Goal: Find specific page/section: Find specific page/section

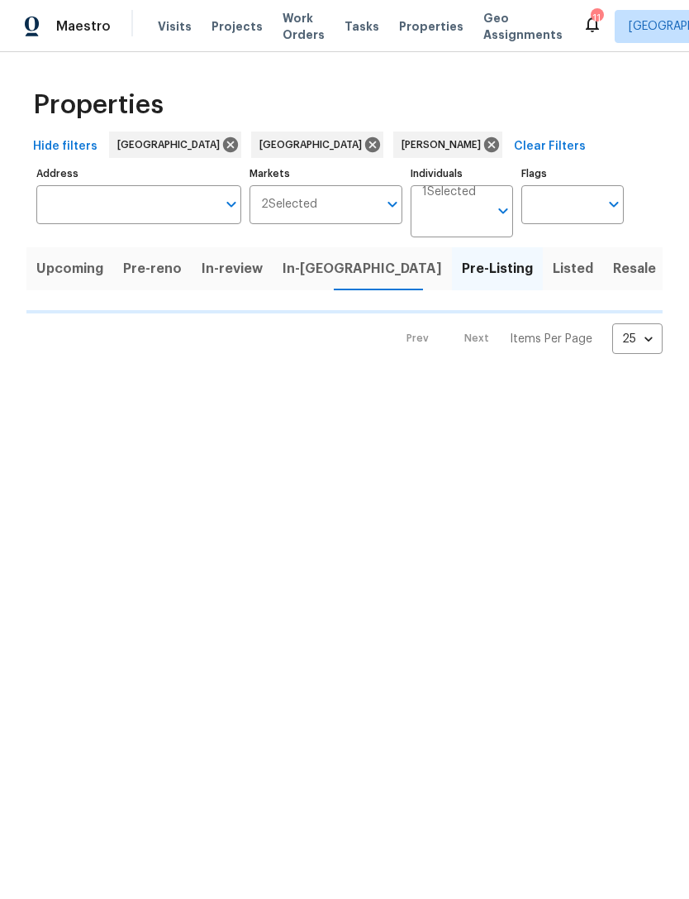
click at [298, 275] on span "In-[GEOGRAPHIC_DATA]" at bounding box center [363, 268] width 160 height 23
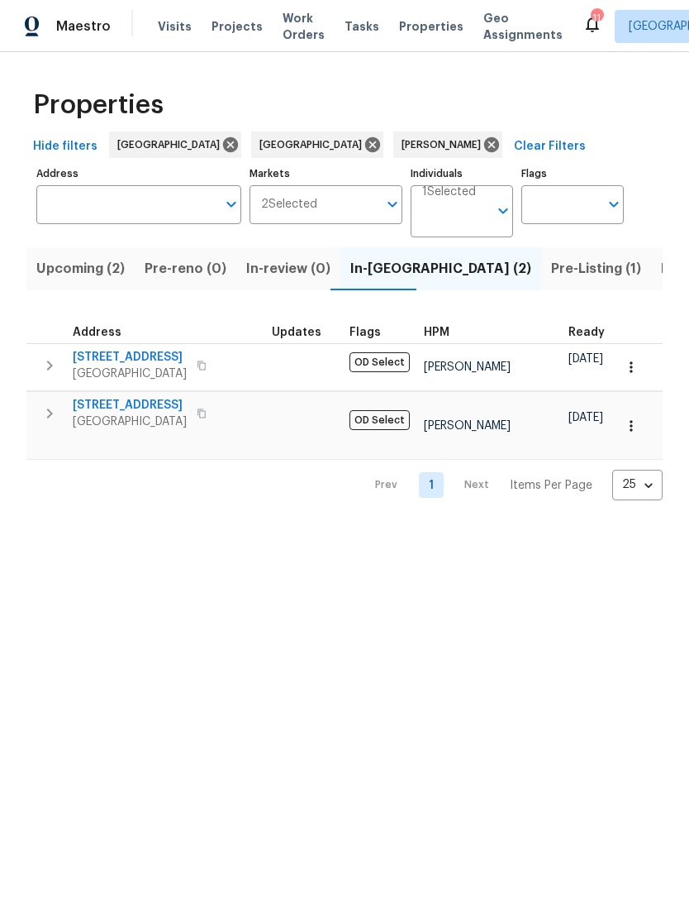
click at [121, 408] on span "[STREET_ADDRESS]" at bounding box center [130, 405] width 114 height 17
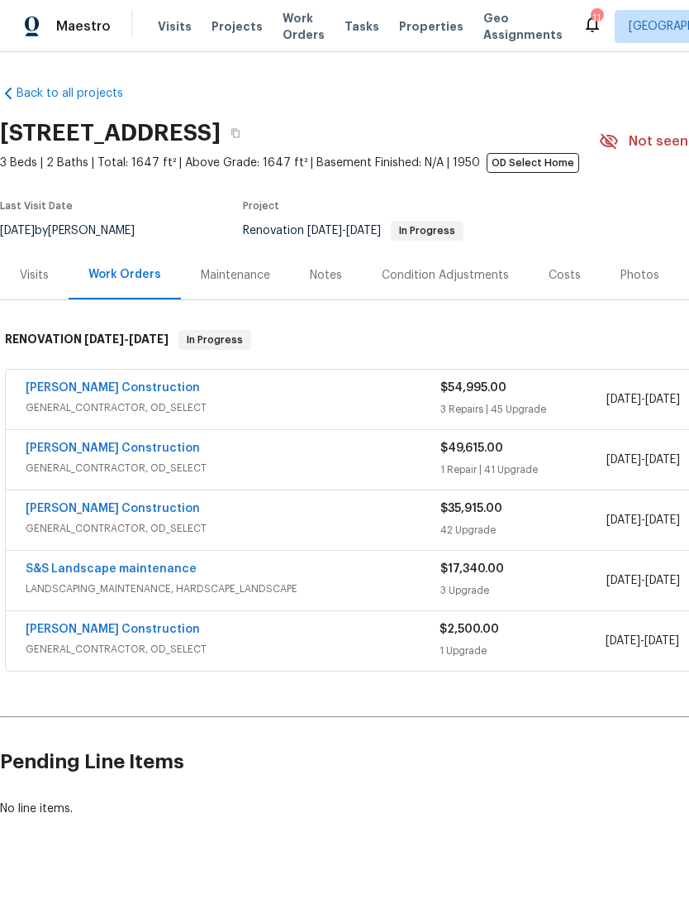
click at [85, 392] on link "Navarro Construction" at bounding box center [113, 388] width 174 height 12
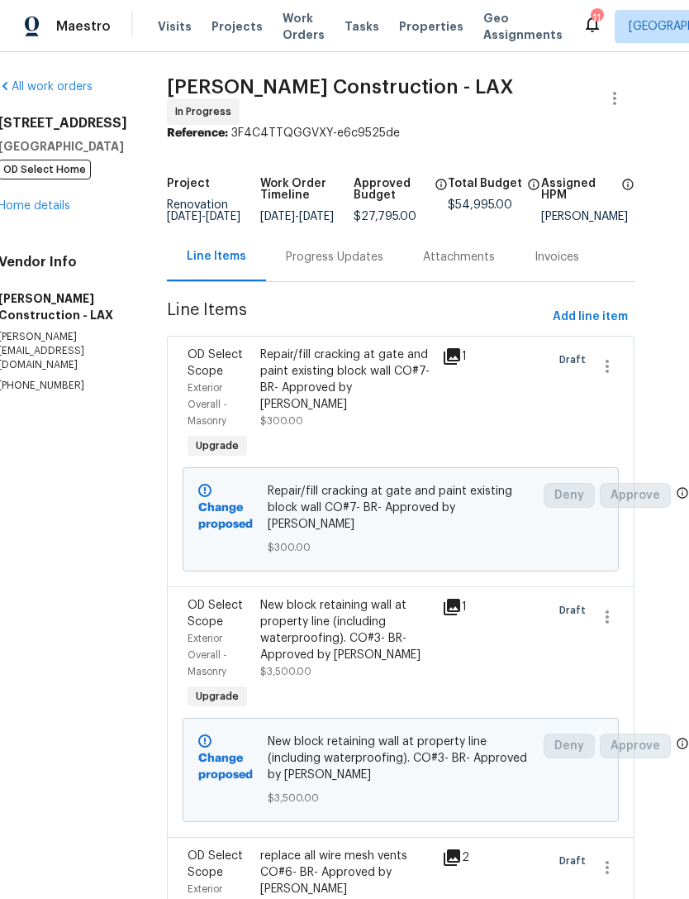
scroll to position [0, 31]
click at [21, 206] on link "Home details" at bounding box center [34, 206] width 72 height 12
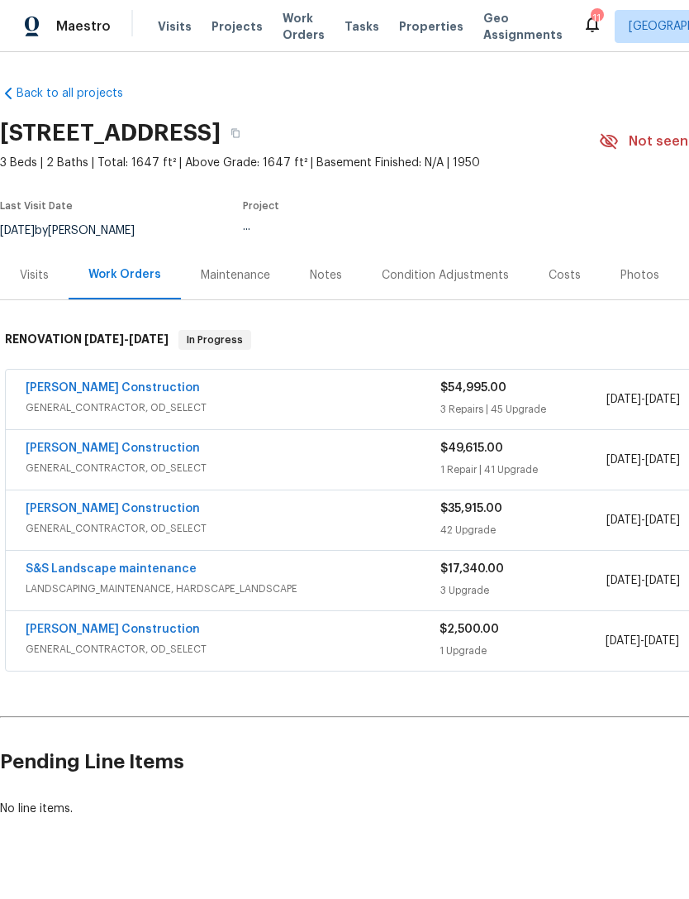
click at [45, 451] on link "Navarro Construction" at bounding box center [113, 448] width 174 height 12
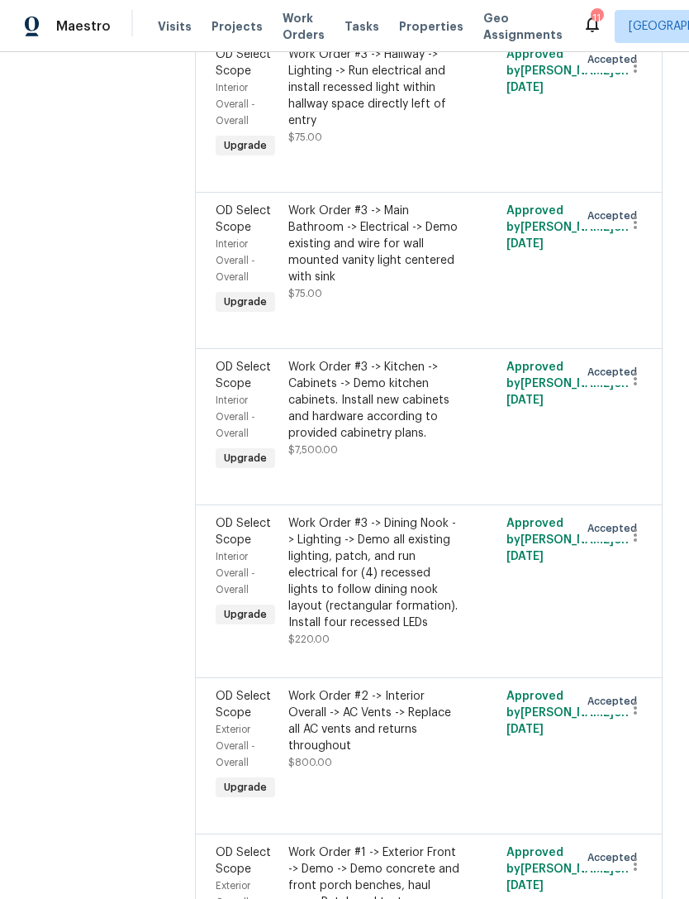
scroll to position [4454, 0]
